Goal: Information Seeking & Learning: Learn about a topic

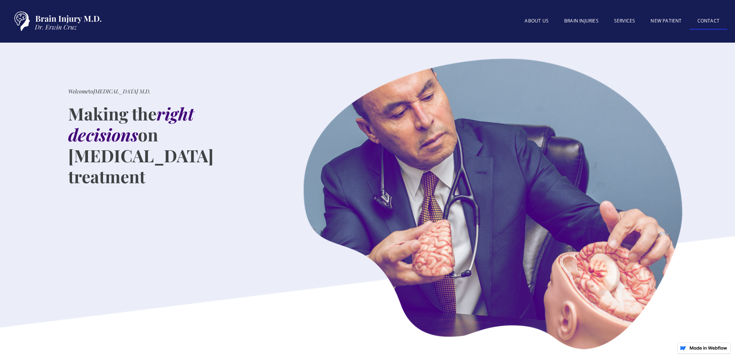
click at [693, 24] on link "Contact" at bounding box center [709, 21] width 38 height 17
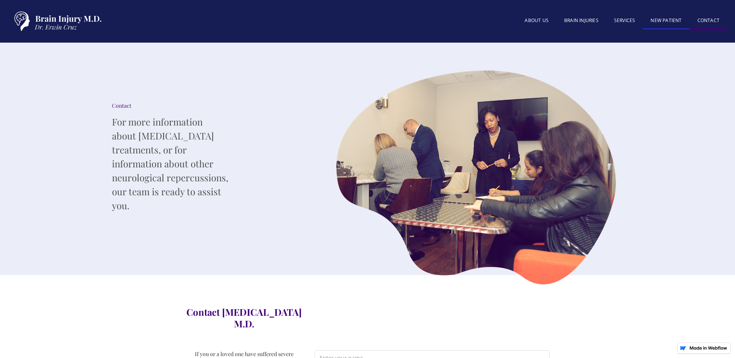
click at [652, 15] on link "New patient" at bounding box center [666, 21] width 46 height 17
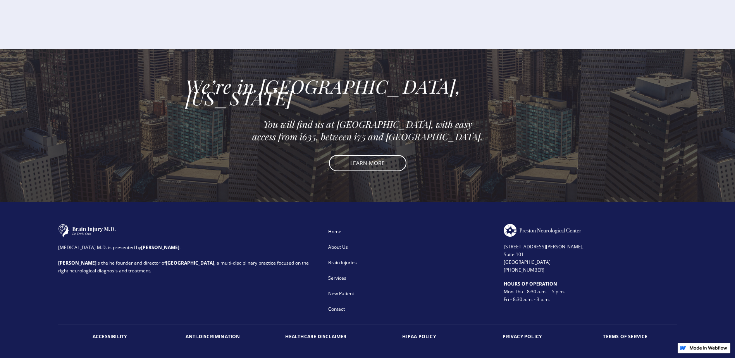
scroll to position [1009, 0]
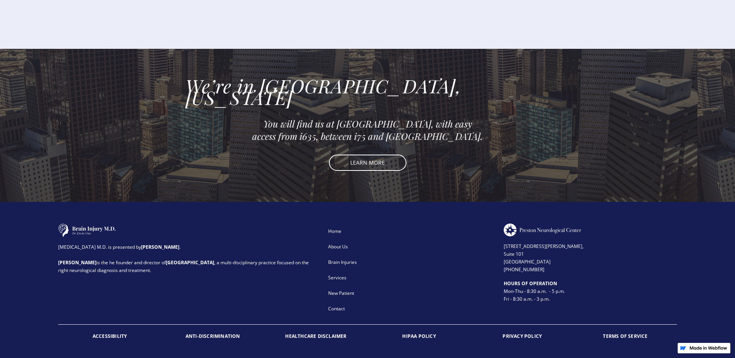
click at [337, 305] on div "Contact" at bounding box center [410, 309] width 165 height 8
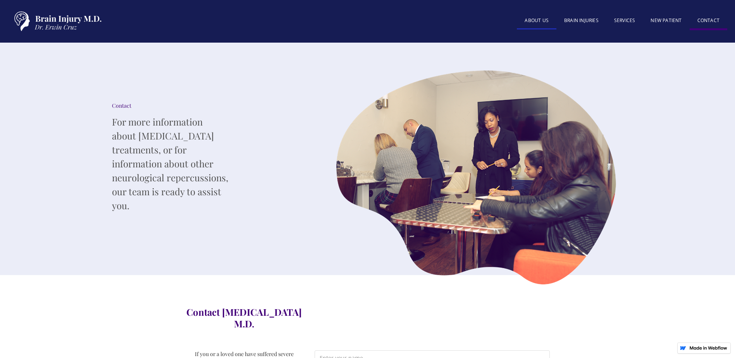
click at [528, 23] on link "About US" at bounding box center [537, 21] width 40 height 17
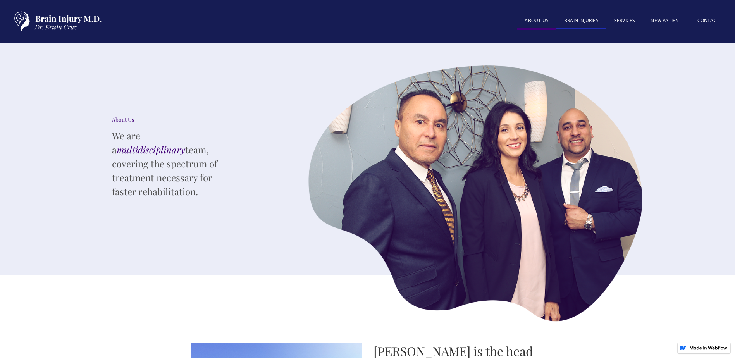
click at [562, 21] on link "BRAIN INJURIES" at bounding box center [581, 21] width 50 height 17
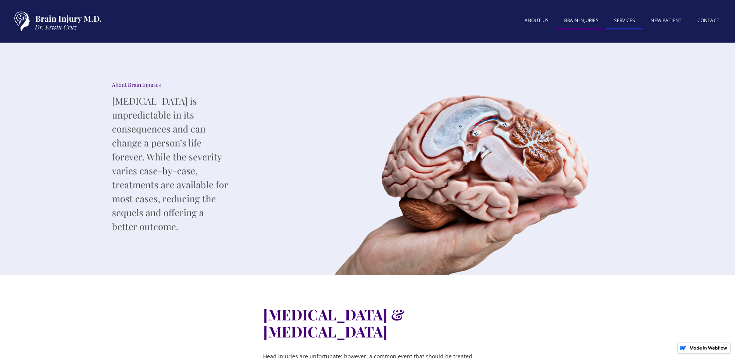
click at [613, 22] on link "SERVICES" at bounding box center [624, 21] width 37 height 17
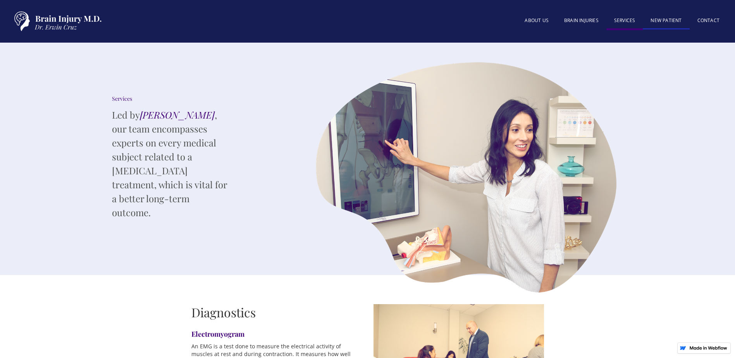
click at [671, 22] on link "New patient" at bounding box center [666, 21] width 46 height 17
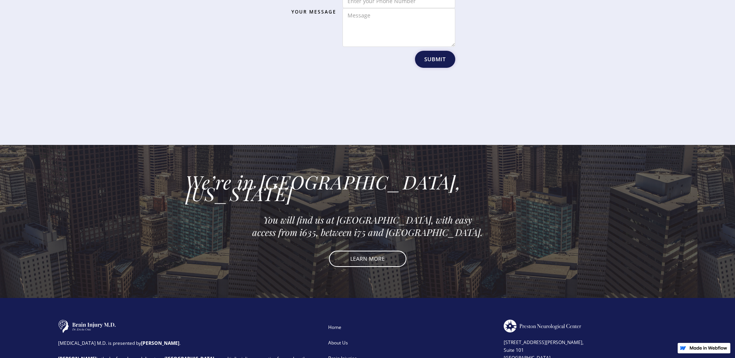
scroll to position [1009, 0]
